Goal: Task Accomplishment & Management: Manage account settings

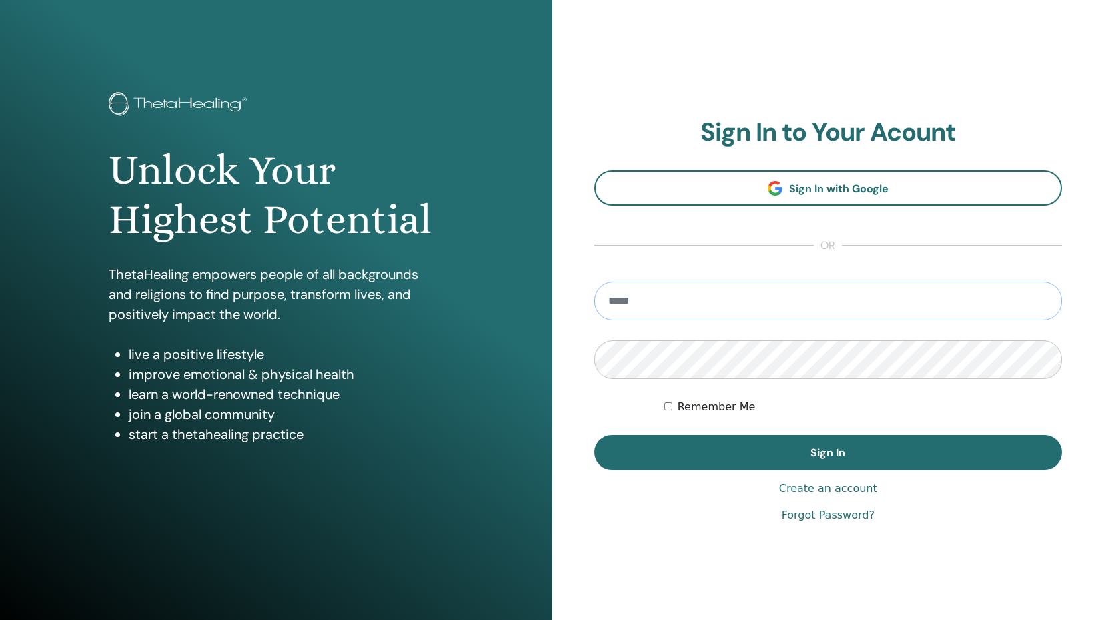
type input "**********"
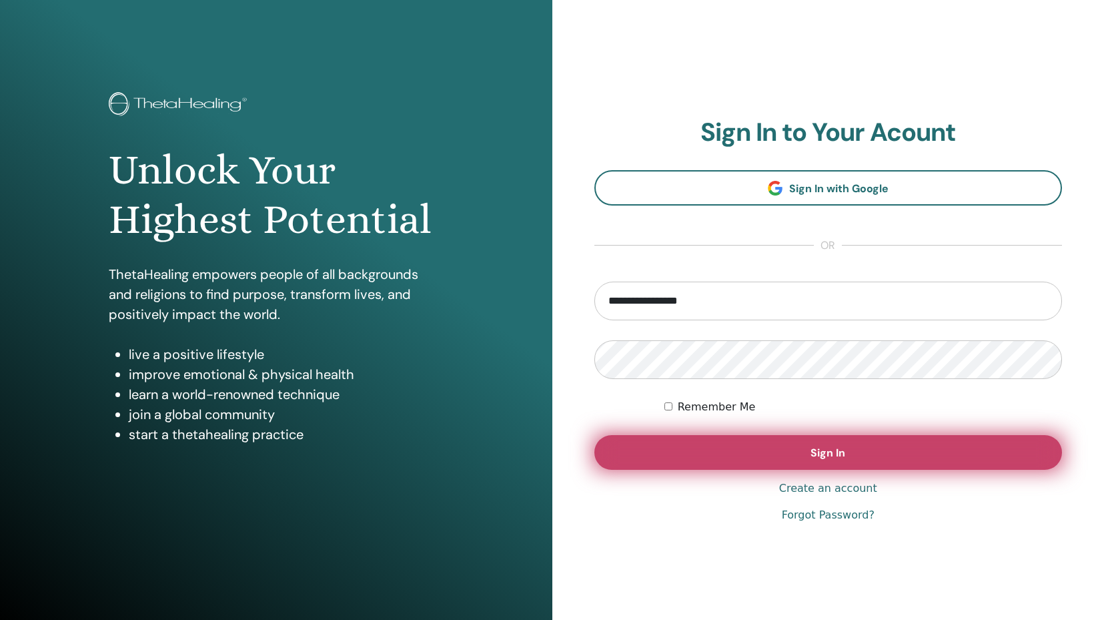
click at [755, 451] on button "Sign In" at bounding box center [829, 452] width 468 height 35
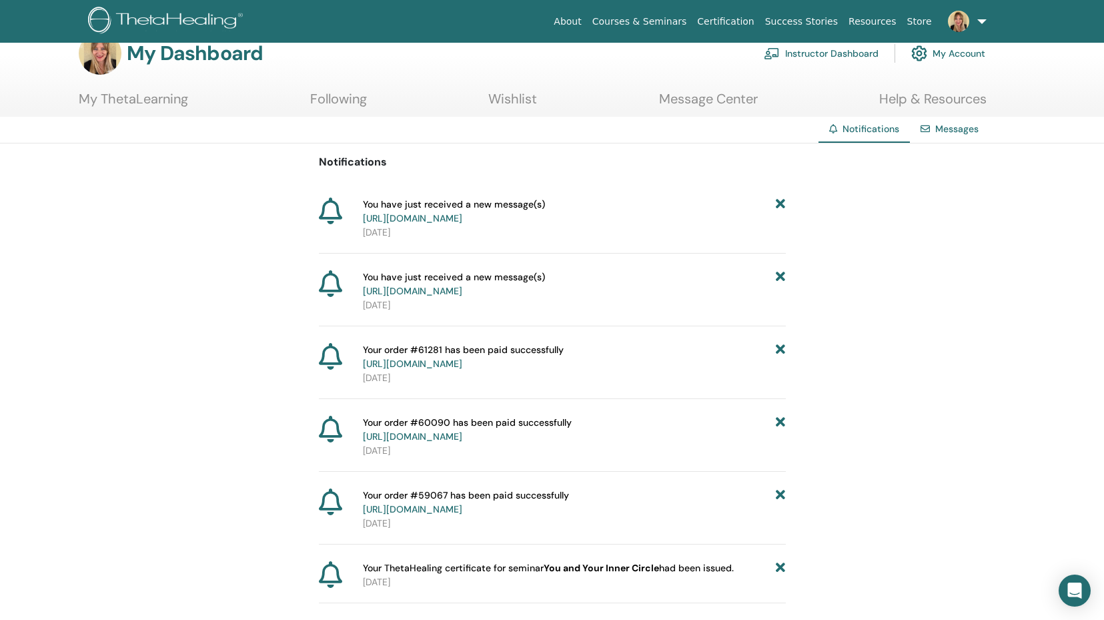
scroll to position [41, 0]
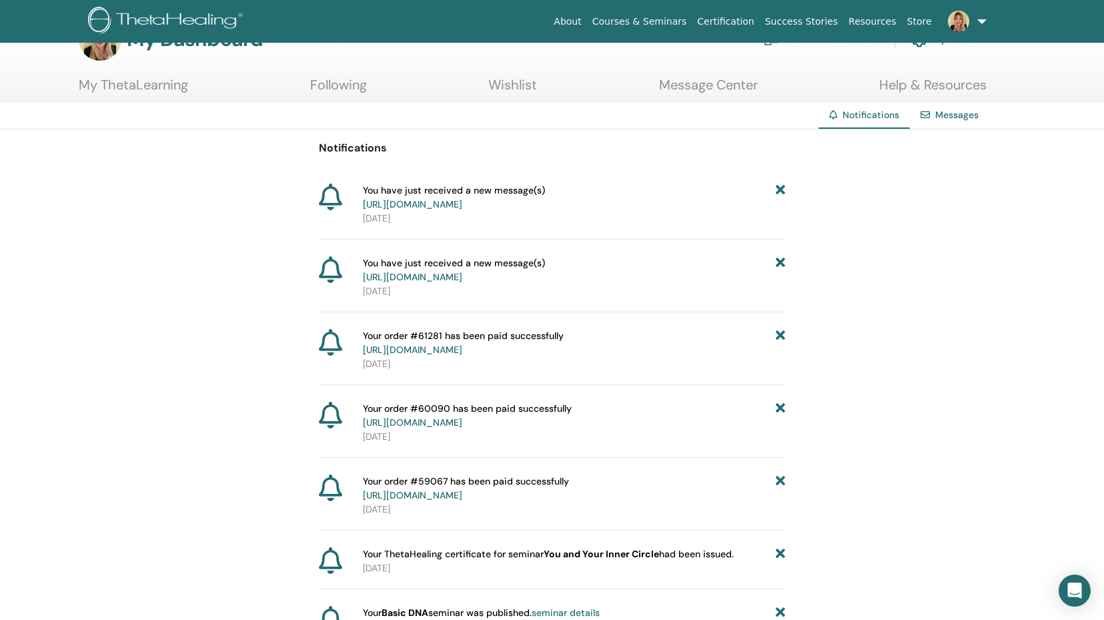
click at [432, 212] on span "You have just received a new message(s) https://member.thetahealing.com/message…" at bounding box center [454, 197] width 182 height 28
click at [370, 193] on span "You have just received a new message(s) https://member.thetahealing.com/message…" at bounding box center [454, 197] width 182 height 28
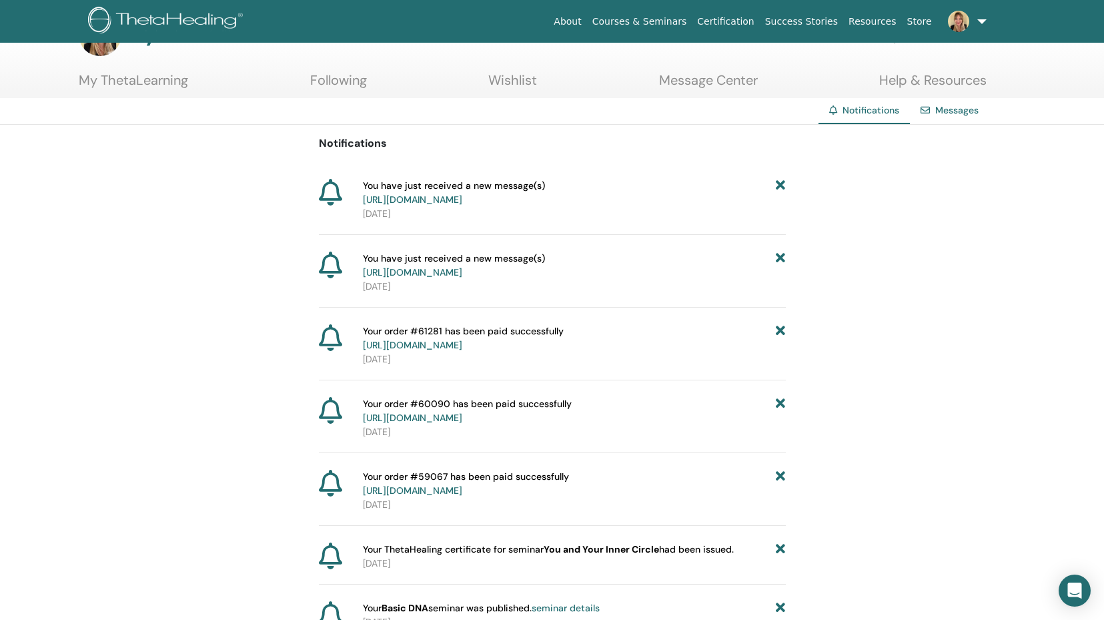
scroll to position [37, 0]
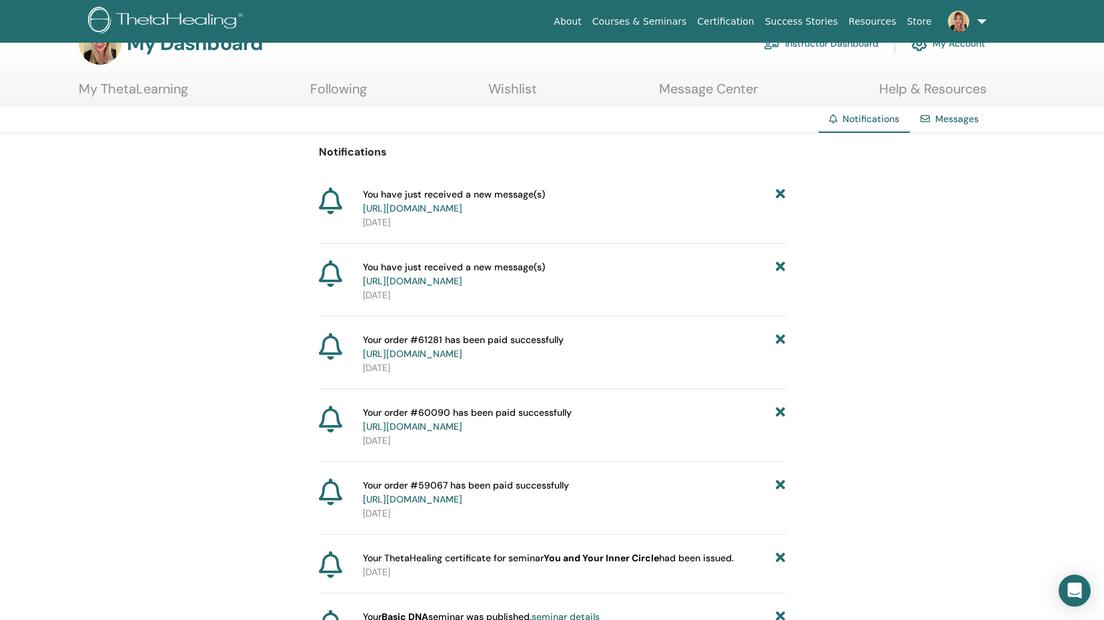
click at [961, 120] on link "Messages" at bounding box center [956, 119] width 43 height 12
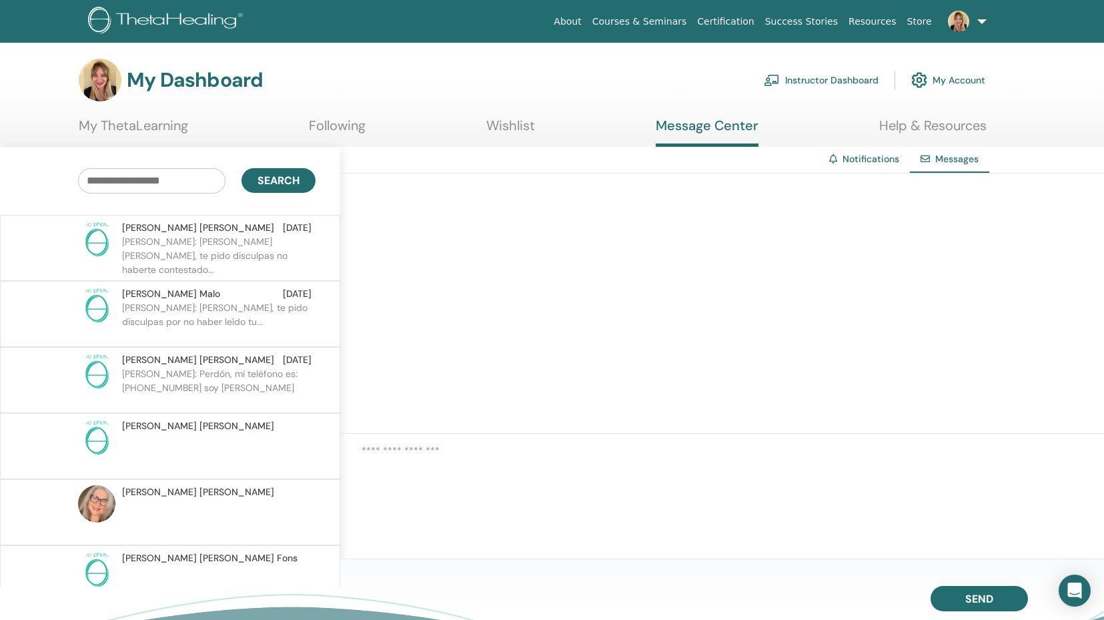
click at [226, 248] on p "Katja: Hola Tatiana, te pido disculpas no haberte contestado..." at bounding box center [218, 255] width 193 height 40
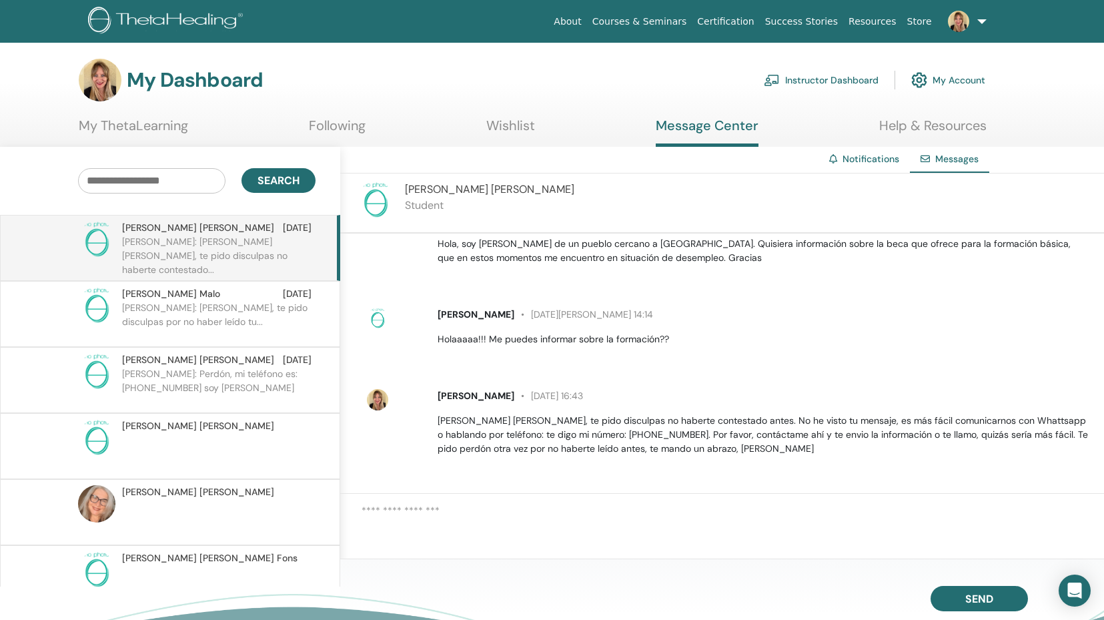
click at [844, 79] on link "Instructor Dashboard" at bounding box center [821, 79] width 115 height 29
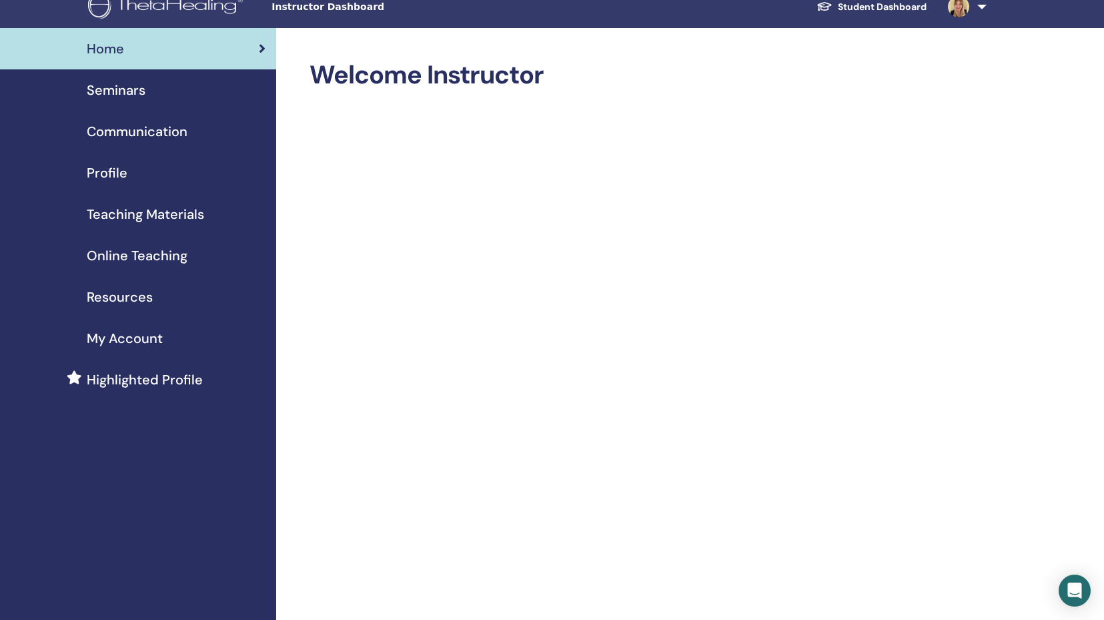
scroll to position [16, 0]
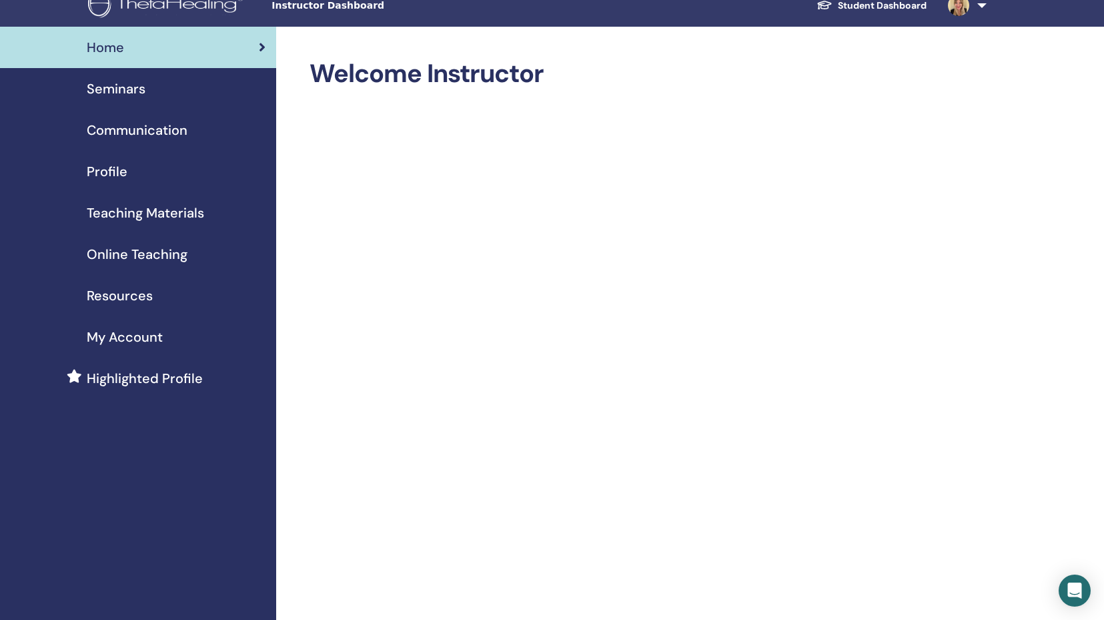
click at [124, 89] on span "Seminars" at bounding box center [116, 89] width 59 height 20
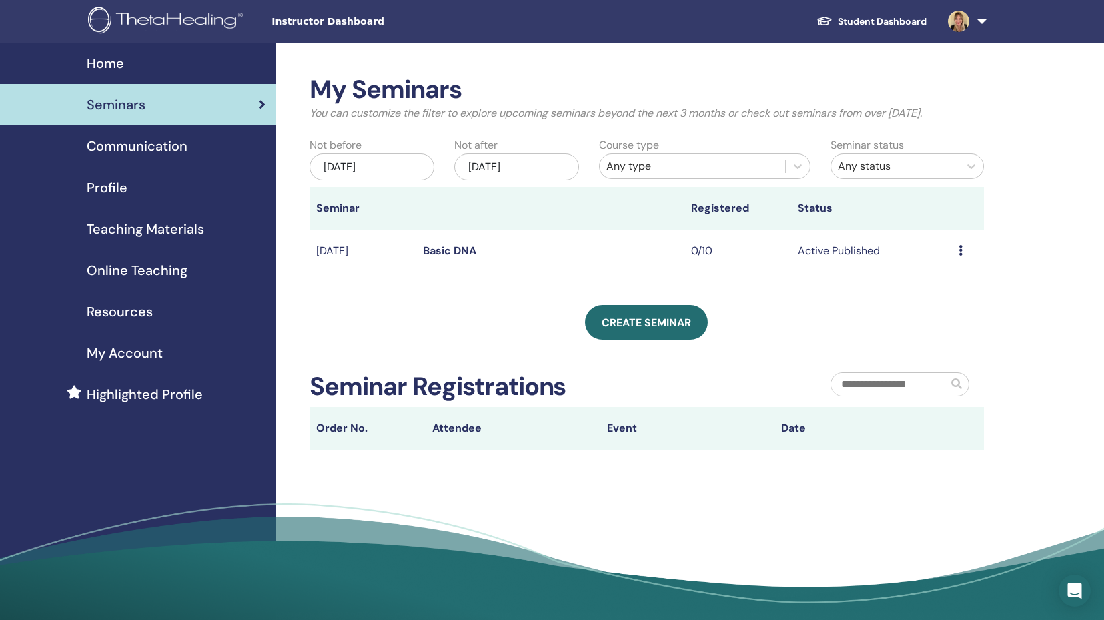
click at [960, 250] on icon at bounding box center [961, 250] width 4 height 11
click at [943, 319] on p "Cancel" at bounding box center [940, 322] width 51 height 16
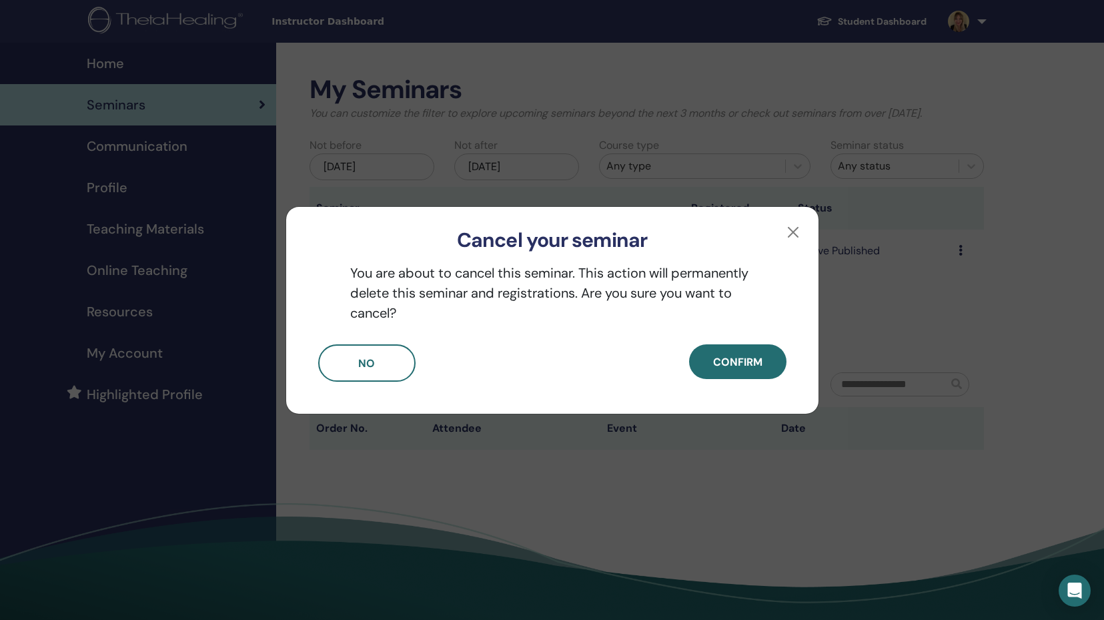
drag, startPoint x: 790, startPoint y: 230, endPoint x: 762, endPoint y: 227, distance: 28.2
click at [789, 231] on button "button" at bounding box center [793, 232] width 21 height 21
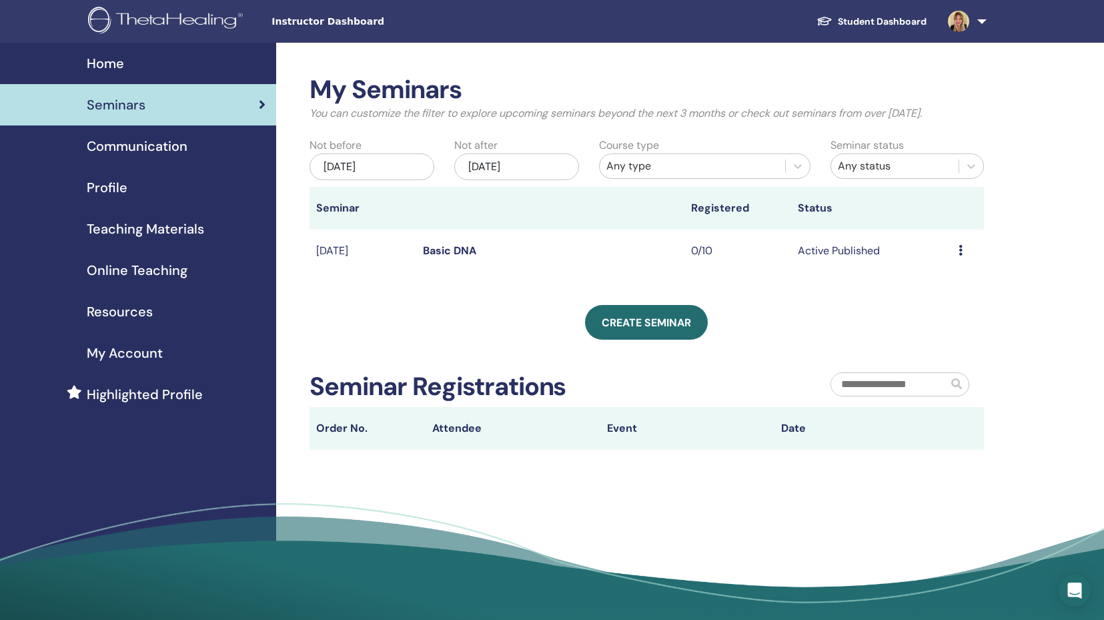
scroll to position [3, 0]
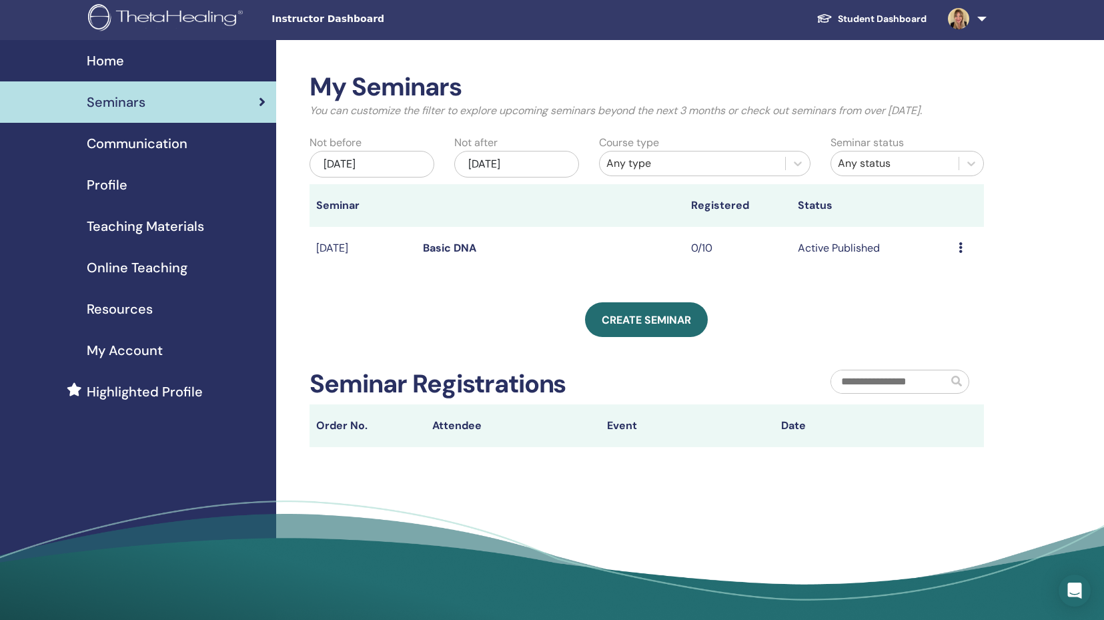
scroll to position [-1, 0]
